Goal: Information Seeking & Learning: Learn about a topic

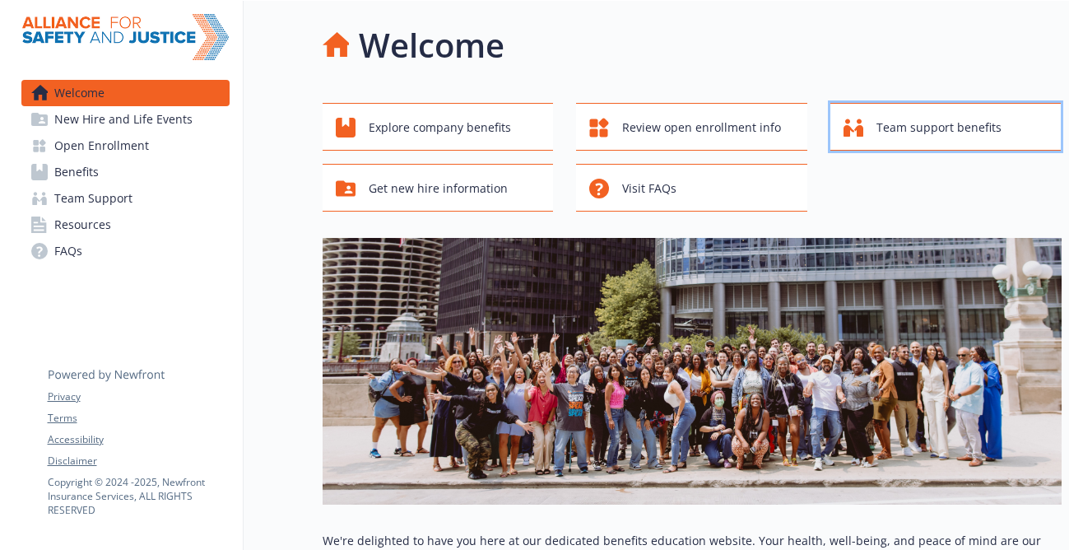
click at [892, 128] on span "Team support benefits" at bounding box center [938, 127] width 125 height 31
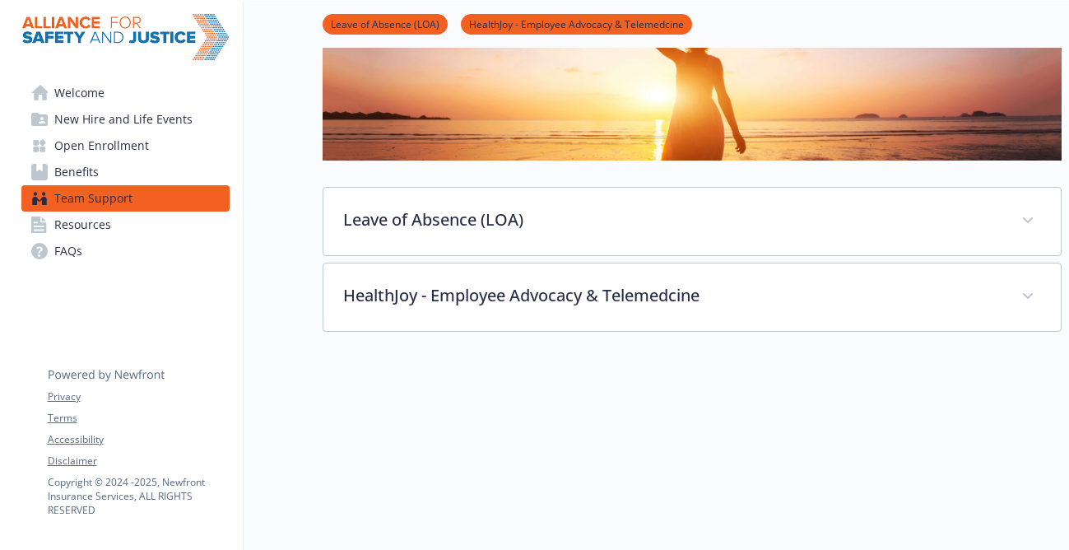
scroll to position [210, 0]
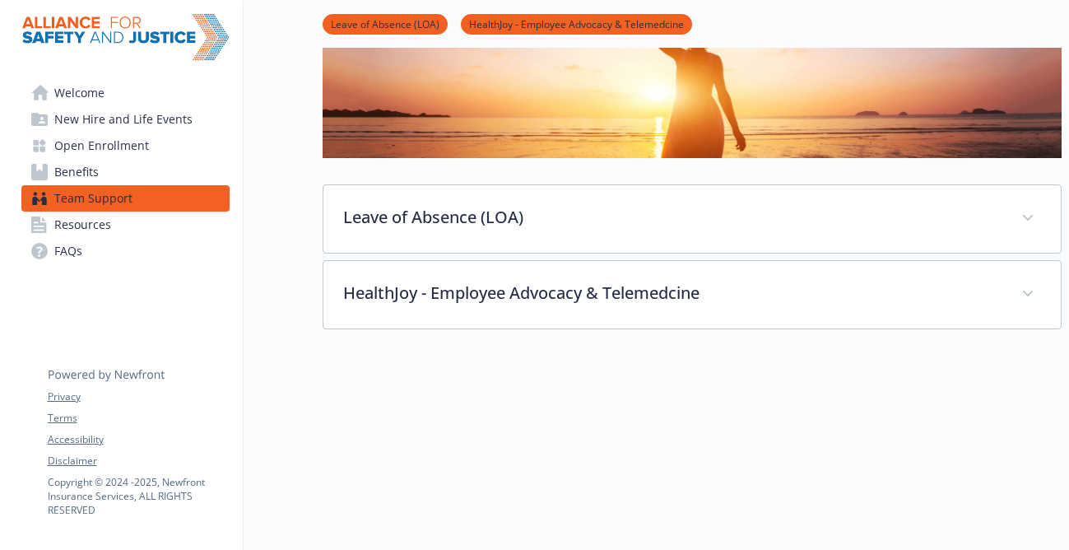
click at [113, 228] on link "Resources" at bounding box center [125, 224] width 208 height 26
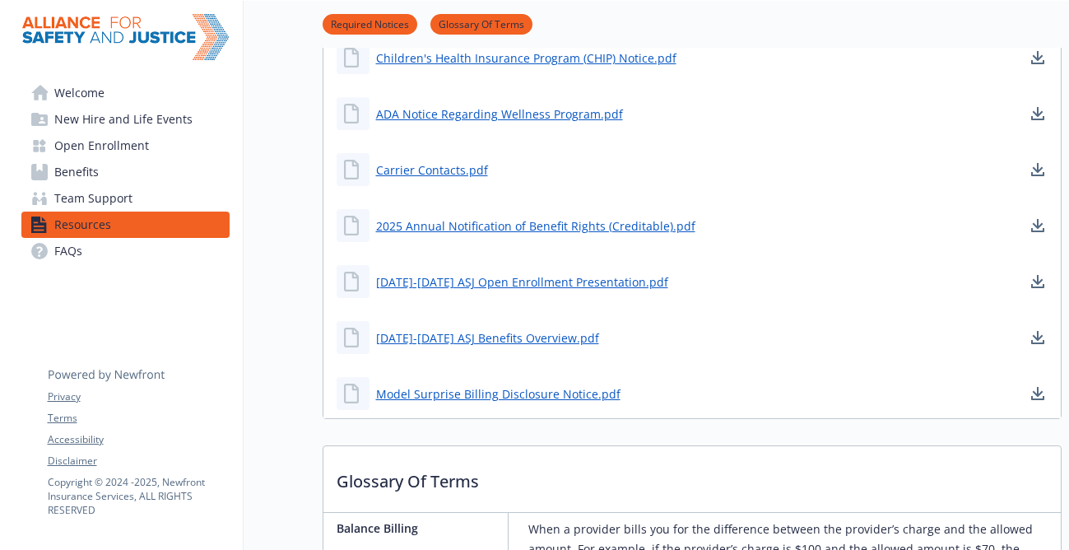
scroll to position [913, 0]
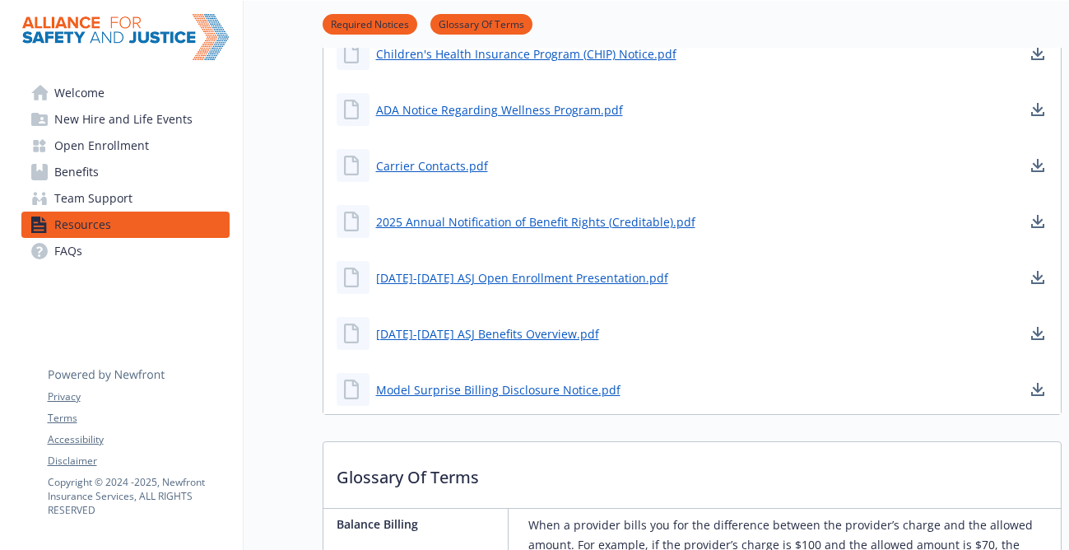
click at [862, 400] on div "Model Surprise Billing Disclosure Notice.pdf" at bounding box center [691, 389] width 737 height 49
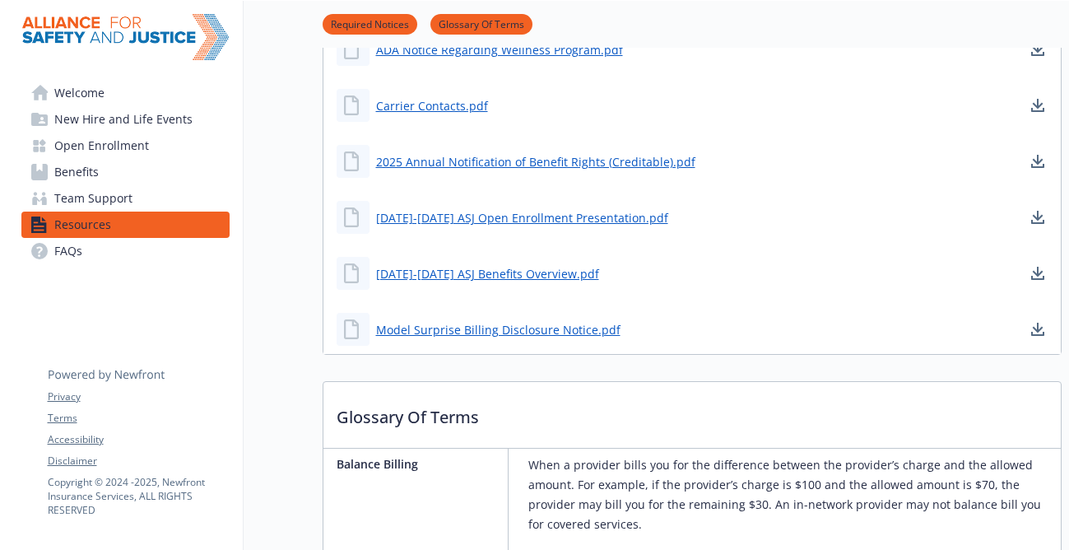
scroll to position [977, 0]
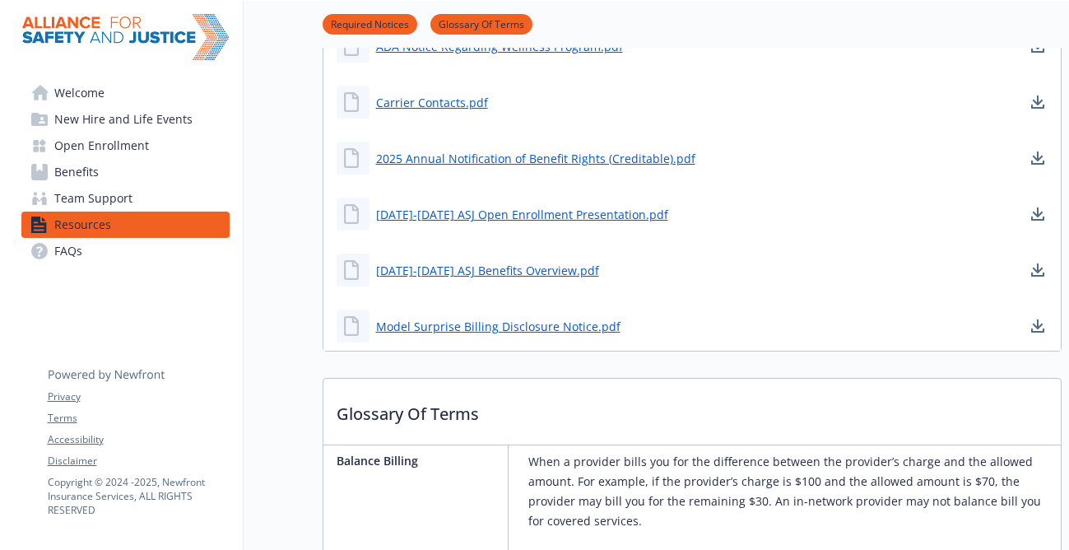
click at [120, 177] on link "Benefits" at bounding box center [125, 172] width 208 height 26
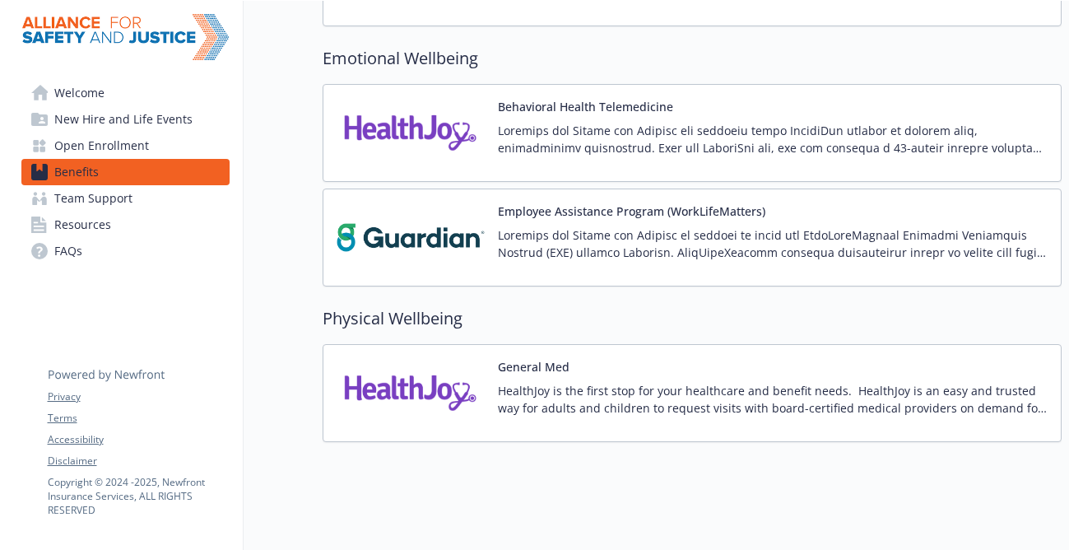
scroll to position [2414, 0]
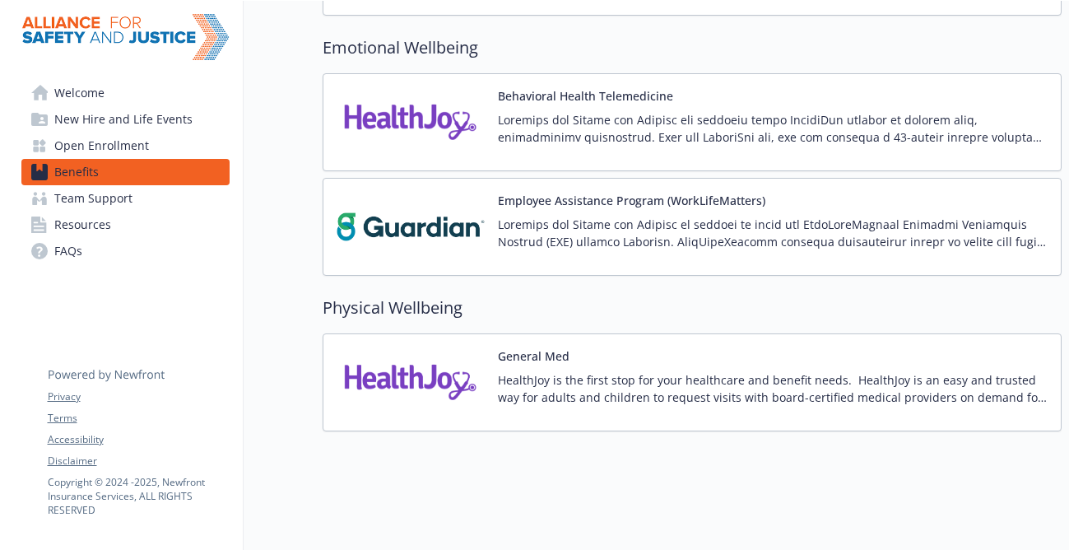
click at [409, 227] on img at bounding box center [411, 227] width 148 height 70
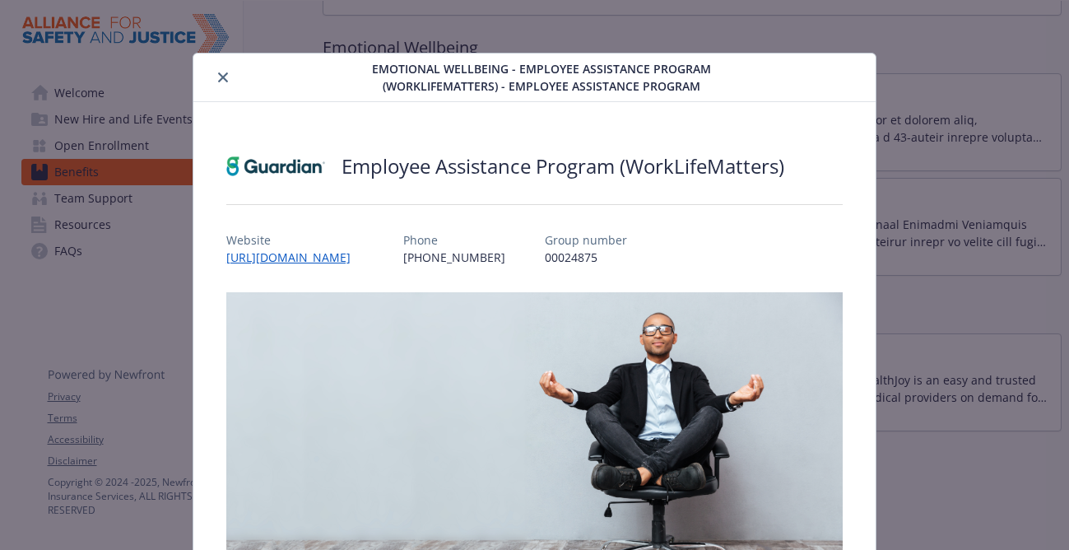
scroll to position [25, 0]
